Goal: Navigation & Orientation: Find specific page/section

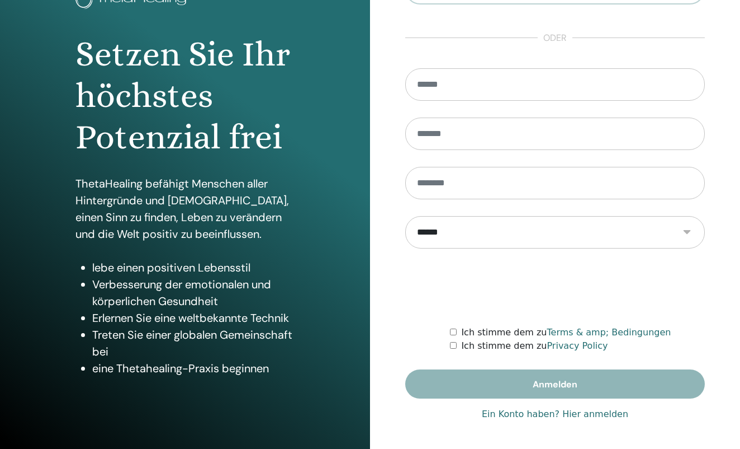
scroll to position [88, 0]
click at [586, 413] on link "Ein Konto haben? Hier anmelden" at bounding box center [555, 413] width 147 height 13
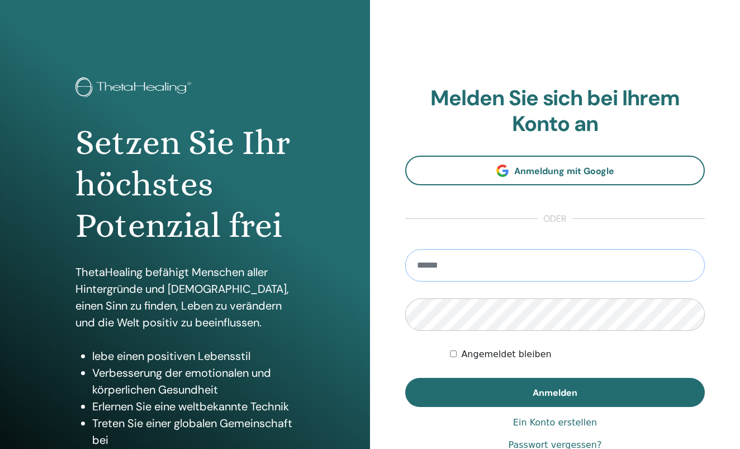
type input "**********"
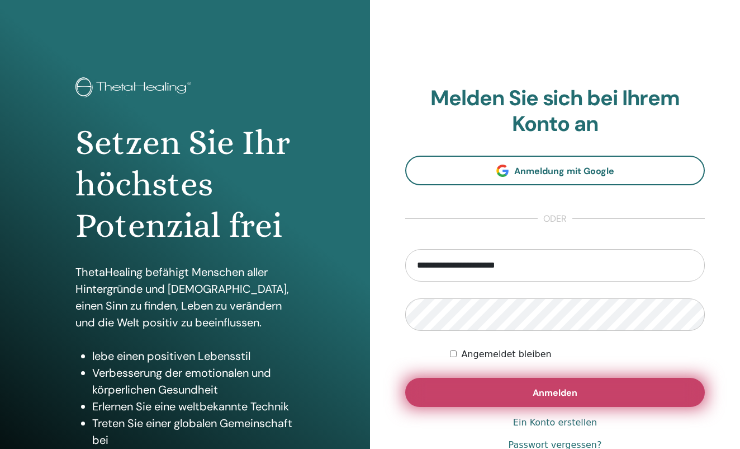
click at [507, 380] on button "Anmelden" at bounding box center [555, 391] width 300 height 29
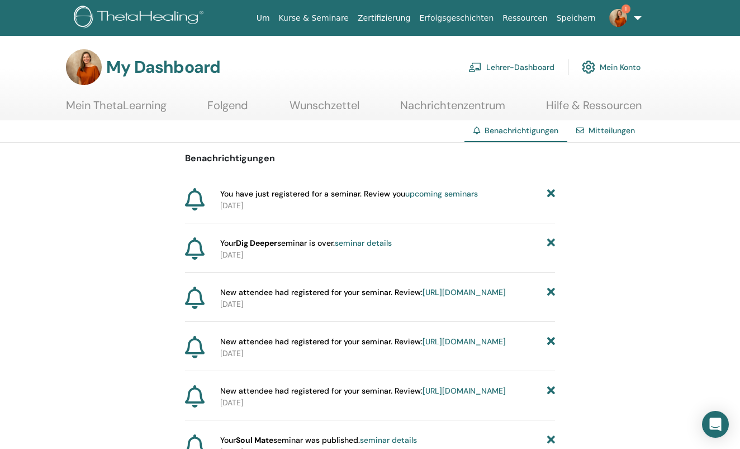
click at [488, 70] on link "Lehrer-Dashboard" at bounding box center [512, 67] width 86 height 25
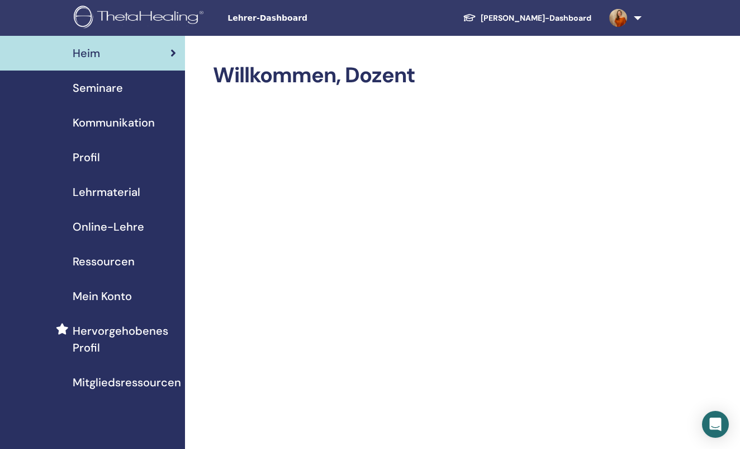
click at [91, 223] on span "Online-Lehre" at bounding box center [109, 226] width 72 height 17
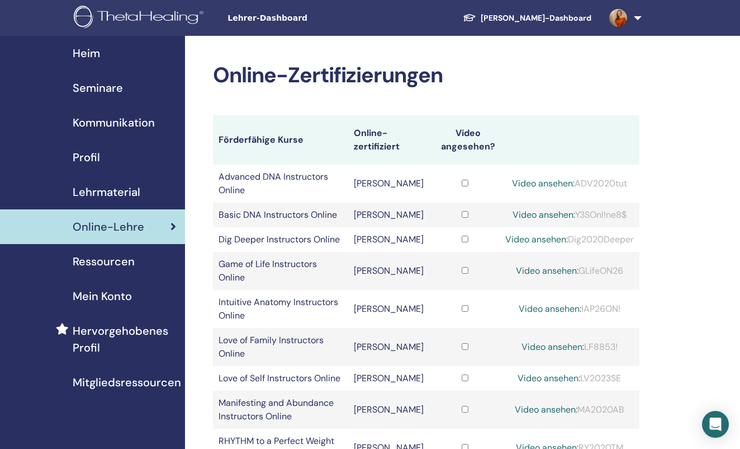
click at [101, 191] on span "Lehrmaterial" at bounding box center [107, 191] width 68 height 17
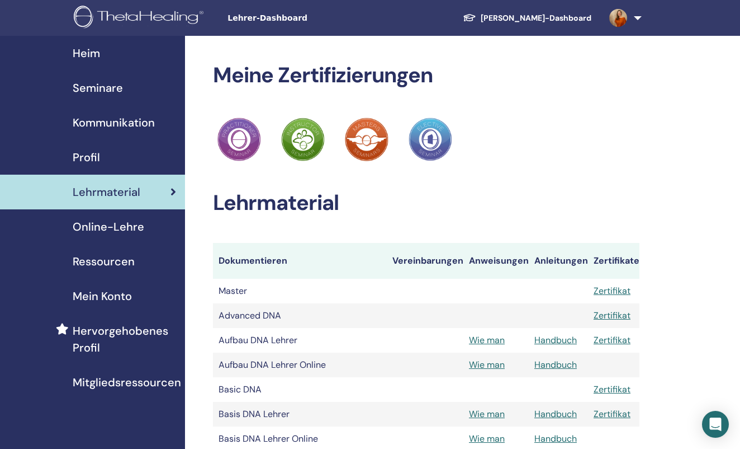
click at [108, 227] on span "Online-Lehre" at bounding box center [109, 226] width 72 height 17
